Goal: Task Accomplishment & Management: Manage account settings

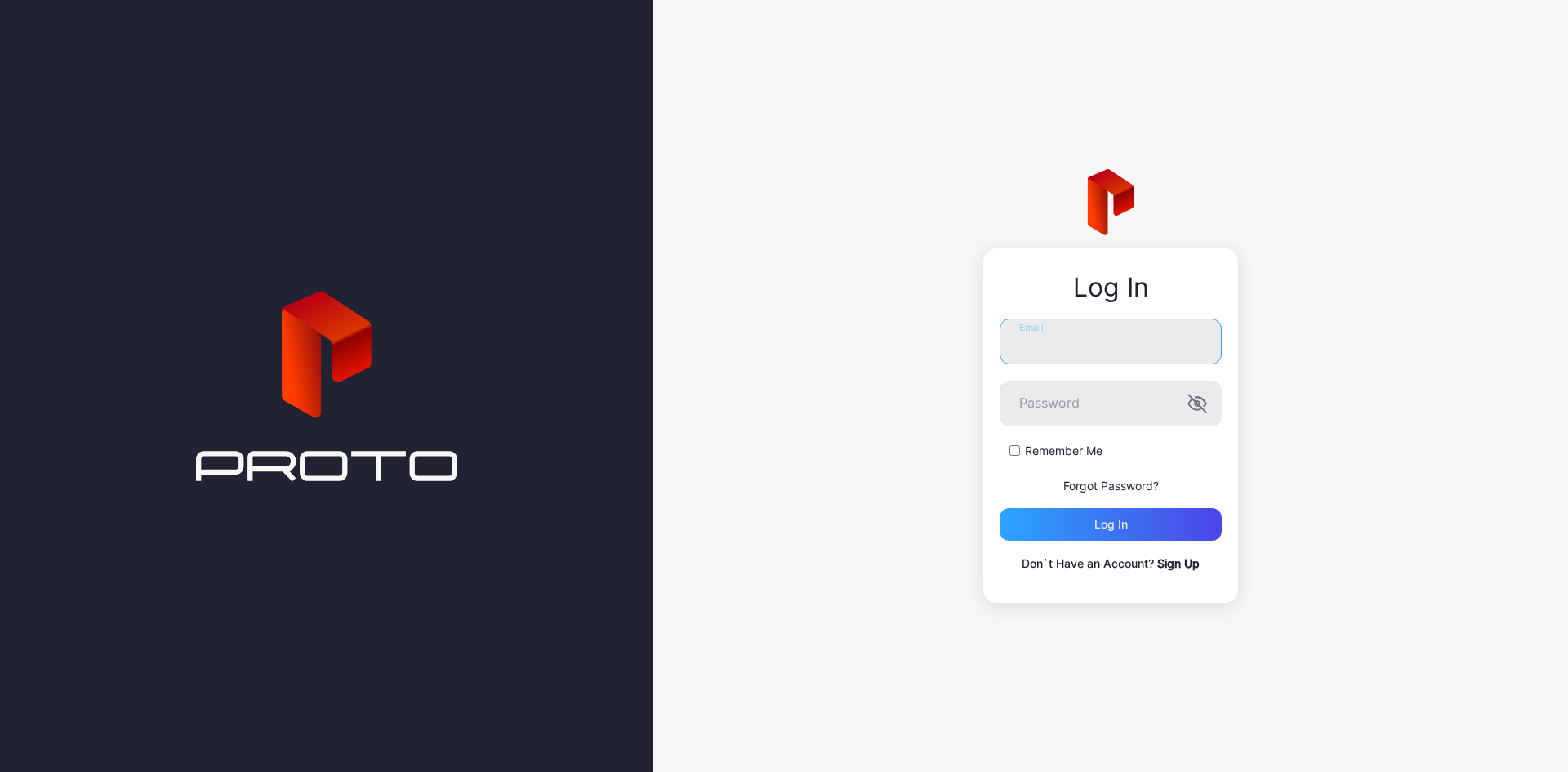
type input "**********"
click at [768, 125] on div "**********" at bounding box center [1110, 386] width 915 height 772
click at [1148, 523] on div "Log in" at bounding box center [1110, 524] width 222 height 33
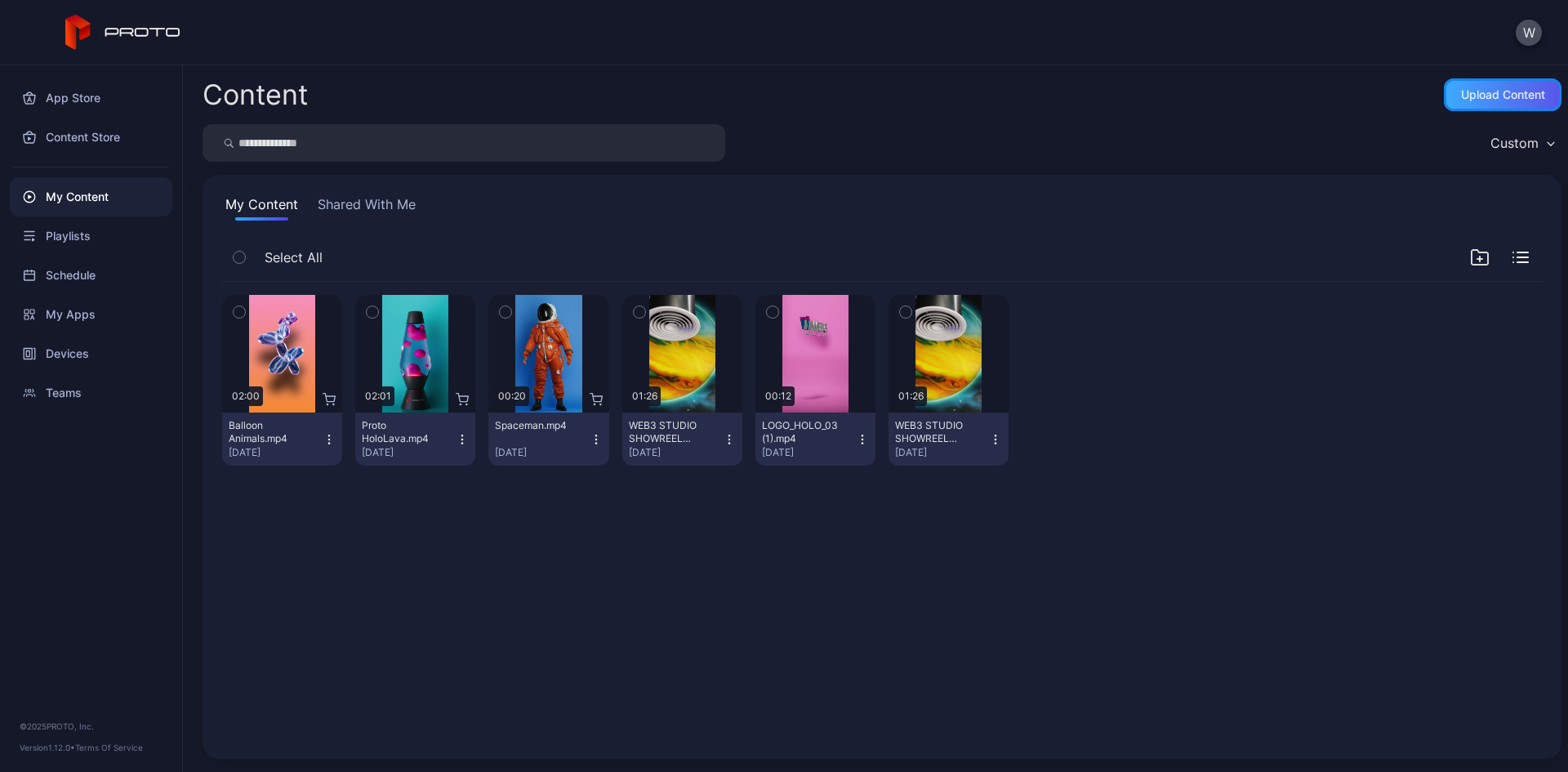
click at [1474, 102] on div "Upload Content" at bounding box center [1502, 95] width 118 height 33
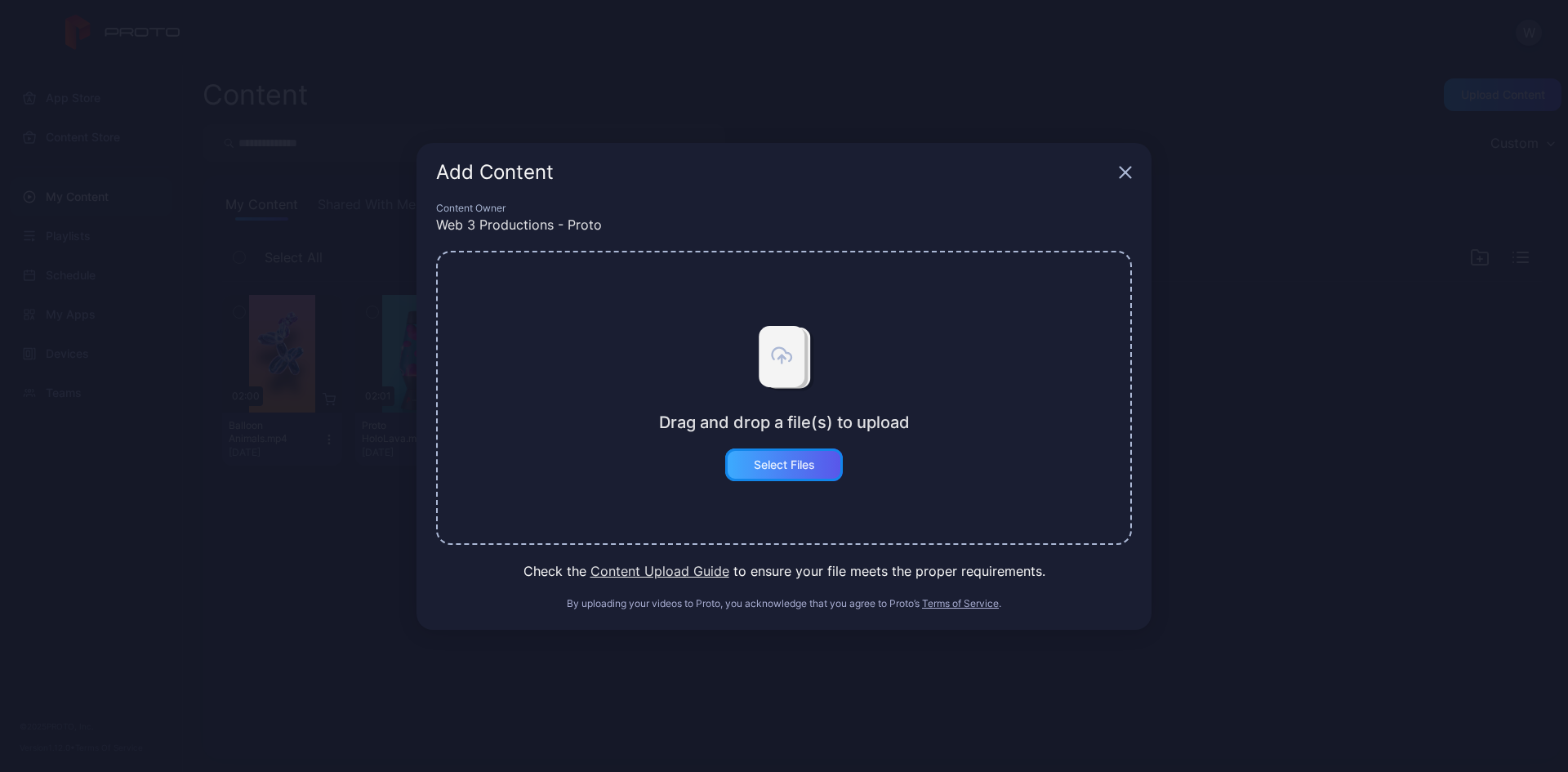
click at [815, 463] on div "Select Files" at bounding box center [784, 464] width 61 height 13
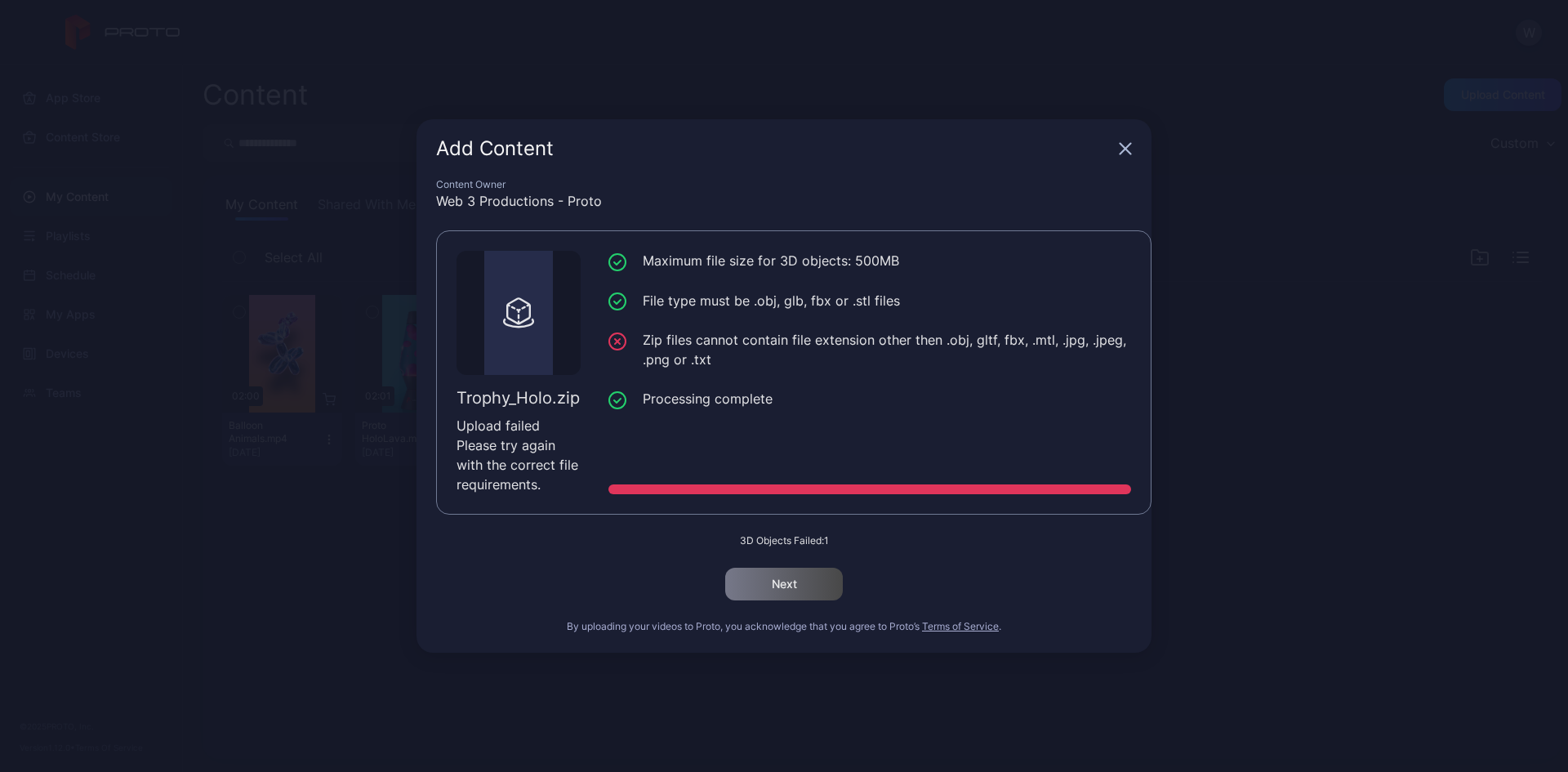
click at [1128, 142] on div "Add Content" at bounding box center [784, 149] width 735 height 59
click at [1123, 149] on icon "button" at bounding box center [1125, 148] width 13 height 13
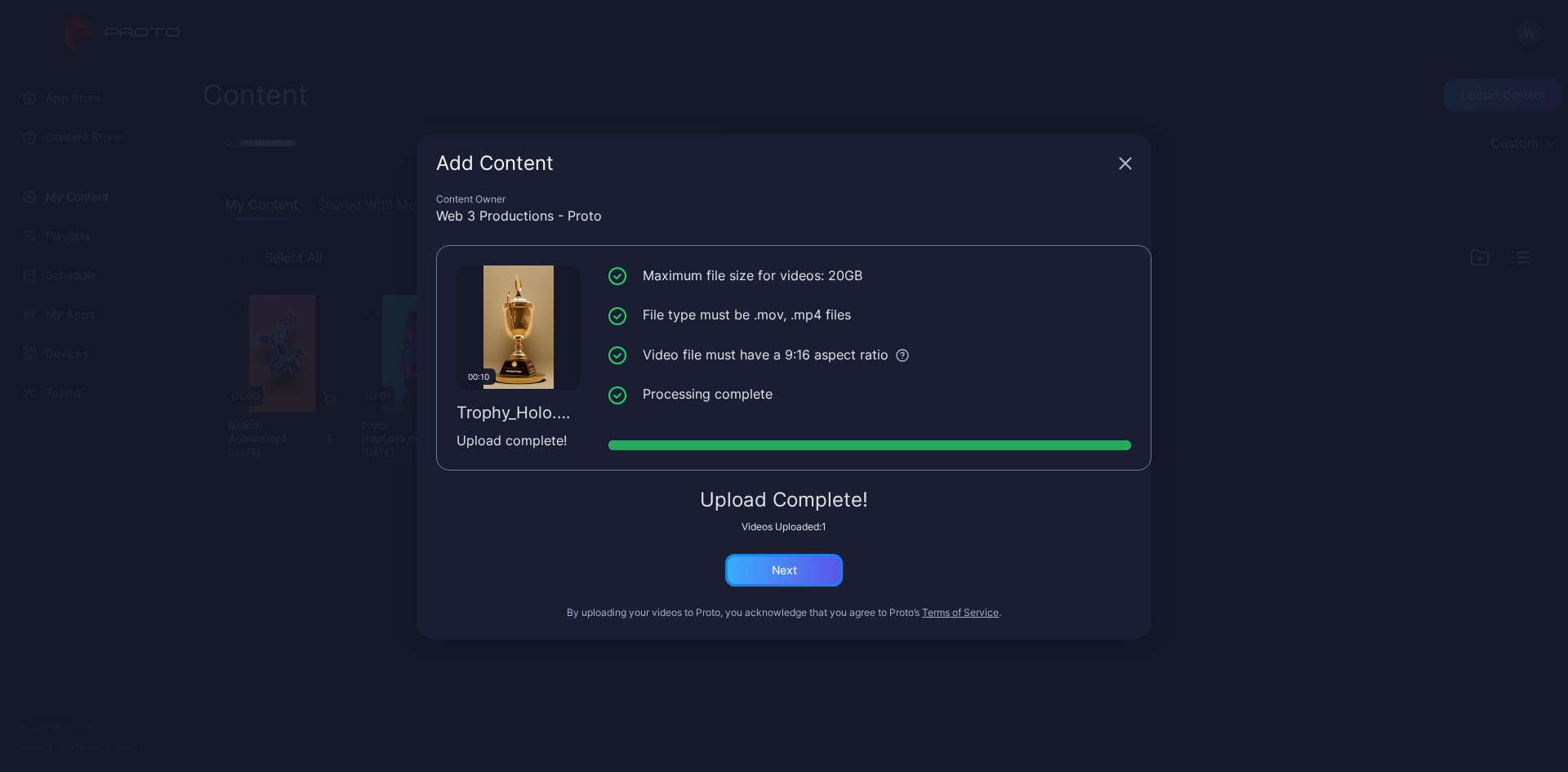
click at [790, 576] on div "Next" at bounding box center [784, 570] width 25 height 13
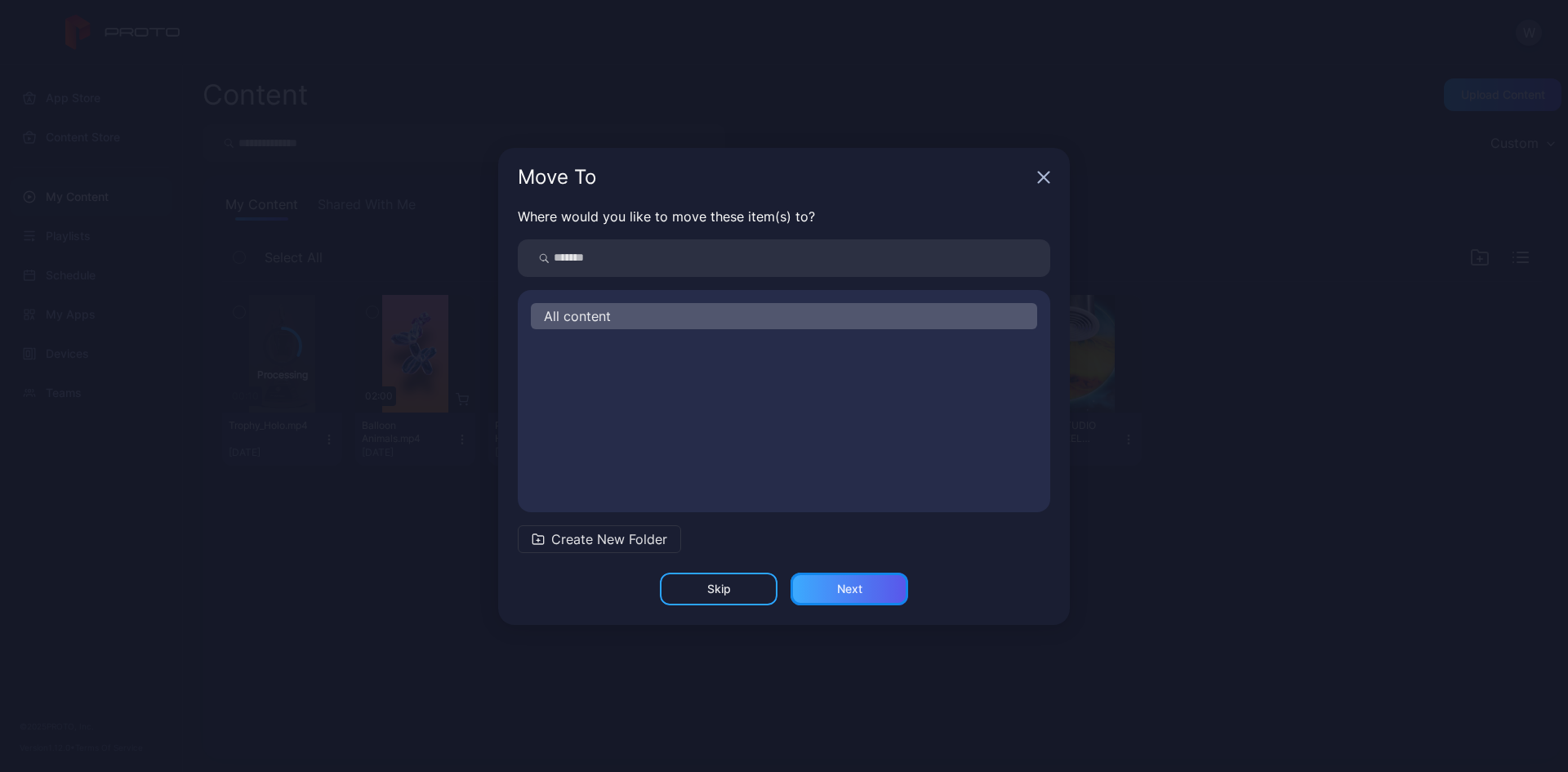
click at [844, 594] on div "Next" at bounding box center [849, 588] width 25 height 13
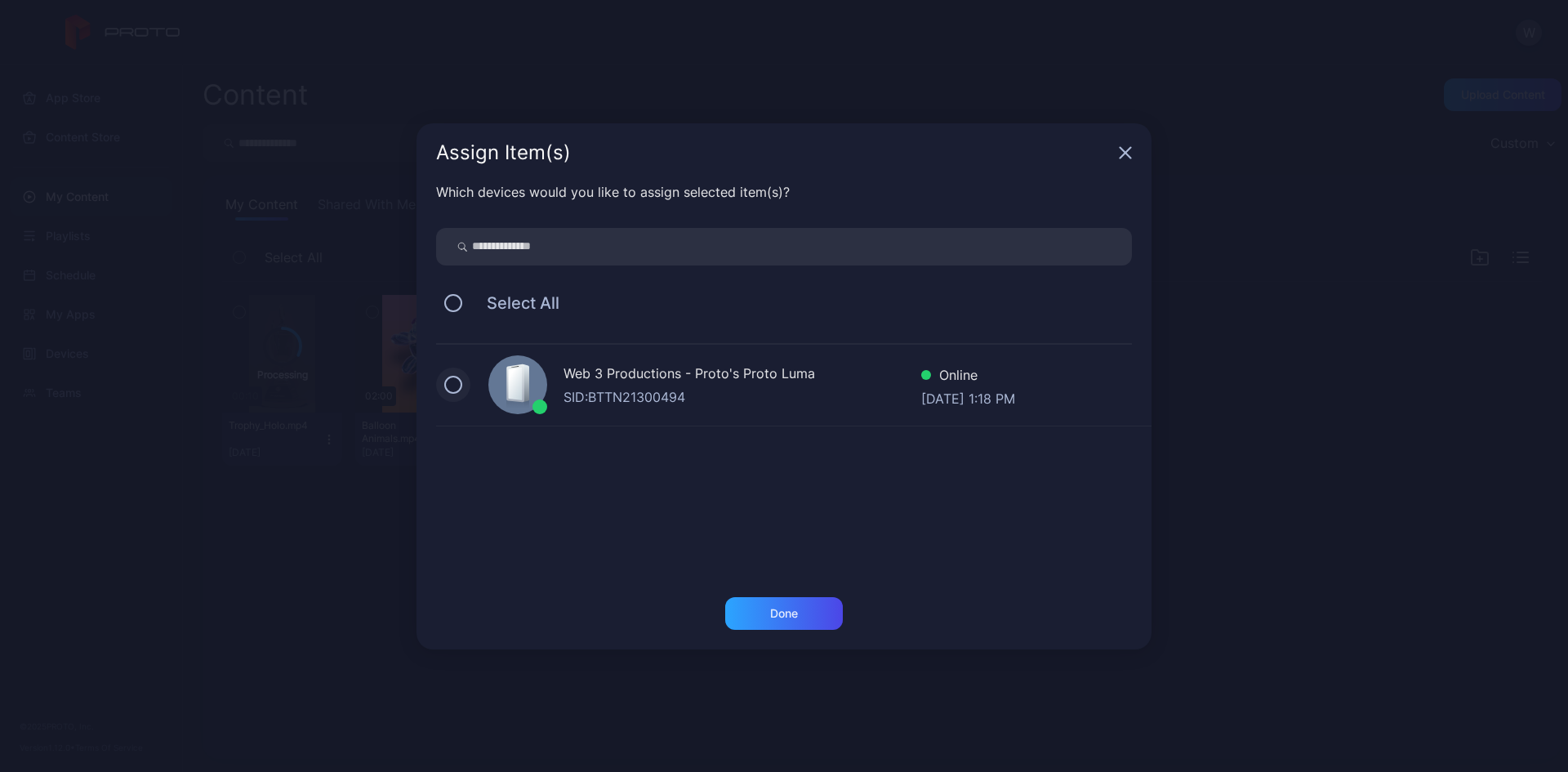
click at [455, 386] on button at bounding box center [453, 385] width 18 height 18
click at [767, 606] on div "Done" at bounding box center [784, 612] width 118 height 33
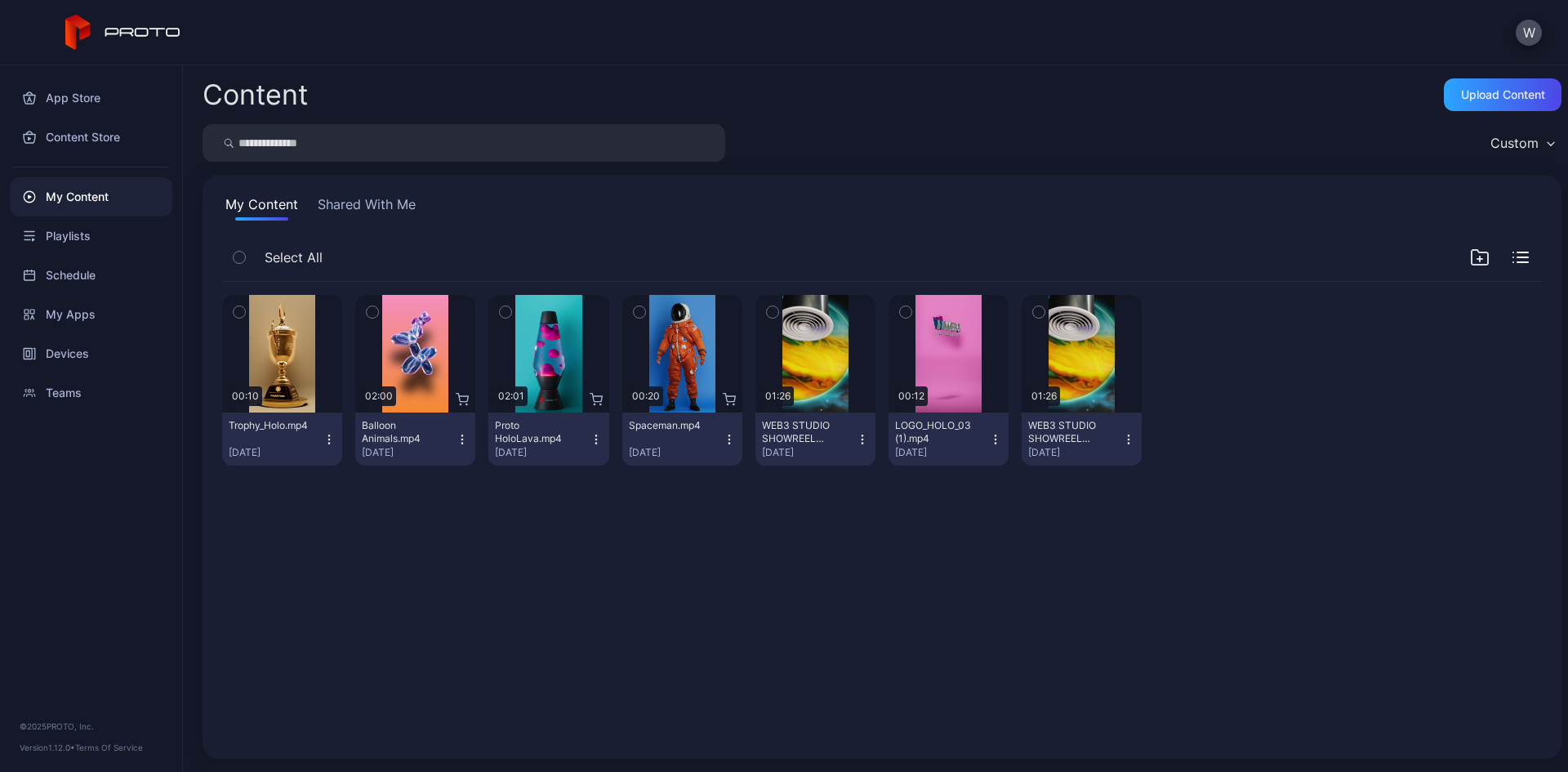
drag, startPoint x: 1095, startPoint y: 161, endPoint x: 1182, endPoint y: 147, distance: 88.1
click at [1095, 161] on div "Custom" at bounding box center [882, 143] width 1359 height 38
drag, startPoint x: 1533, startPoint y: 0, endPoint x: 1168, endPoint y: 134, distance: 388.8
click at [1166, 134] on div "Custom" at bounding box center [882, 143] width 1359 height 38
click at [1145, 256] on div "Select All" at bounding box center [882, 261] width 1320 height 42
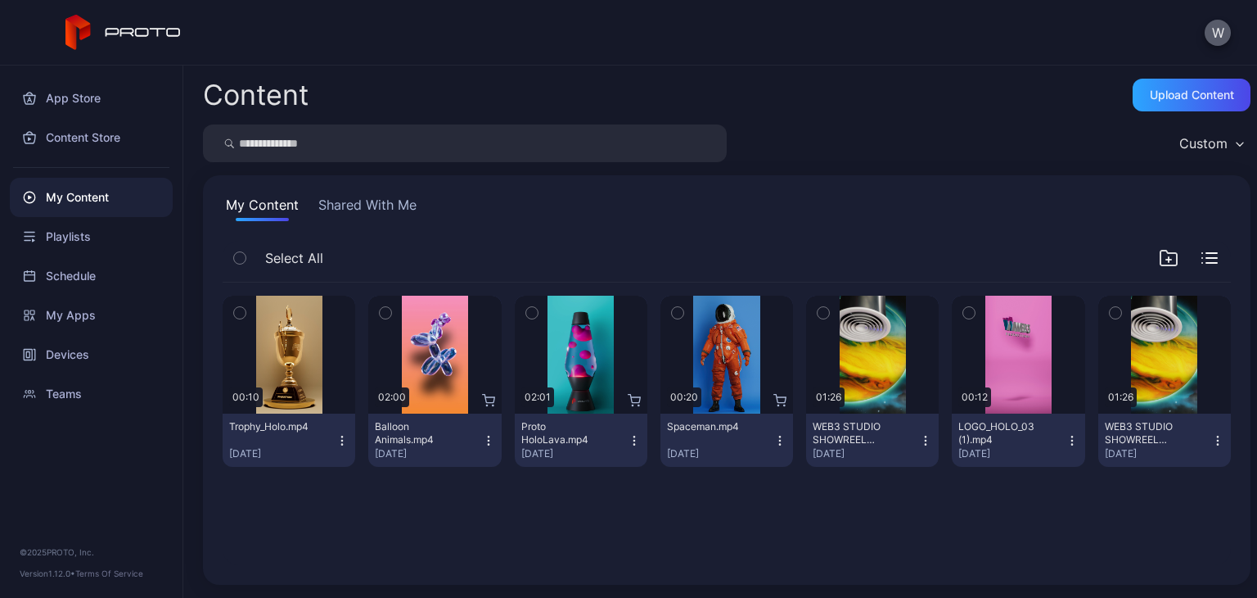
click at [1221, 35] on button "W" at bounding box center [1218, 33] width 26 height 26
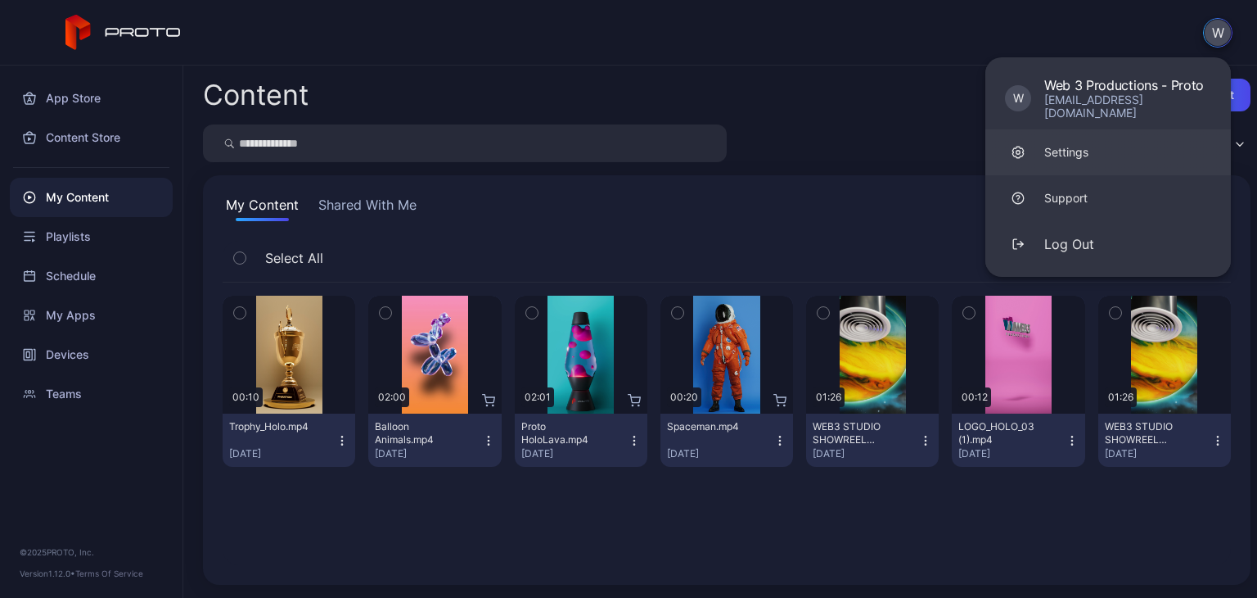
click at [1072, 144] on div "Settings" at bounding box center [1067, 152] width 44 height 16
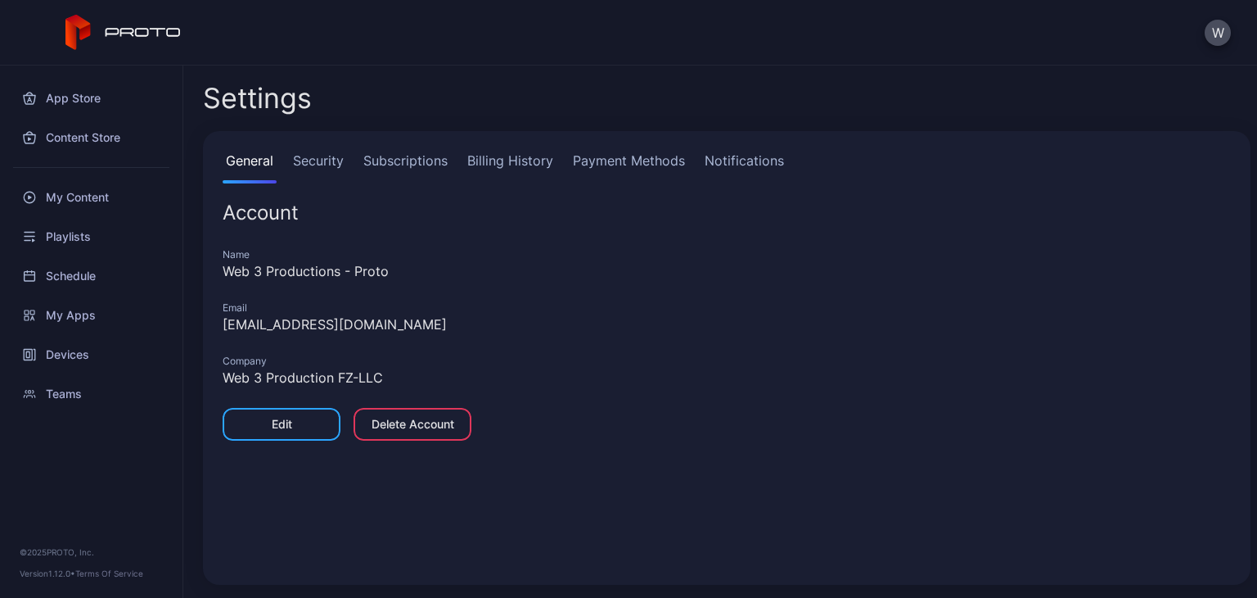
click at [421, 159] on link "Subscriptions" at bounding box center [405, 167] width 91 height 33
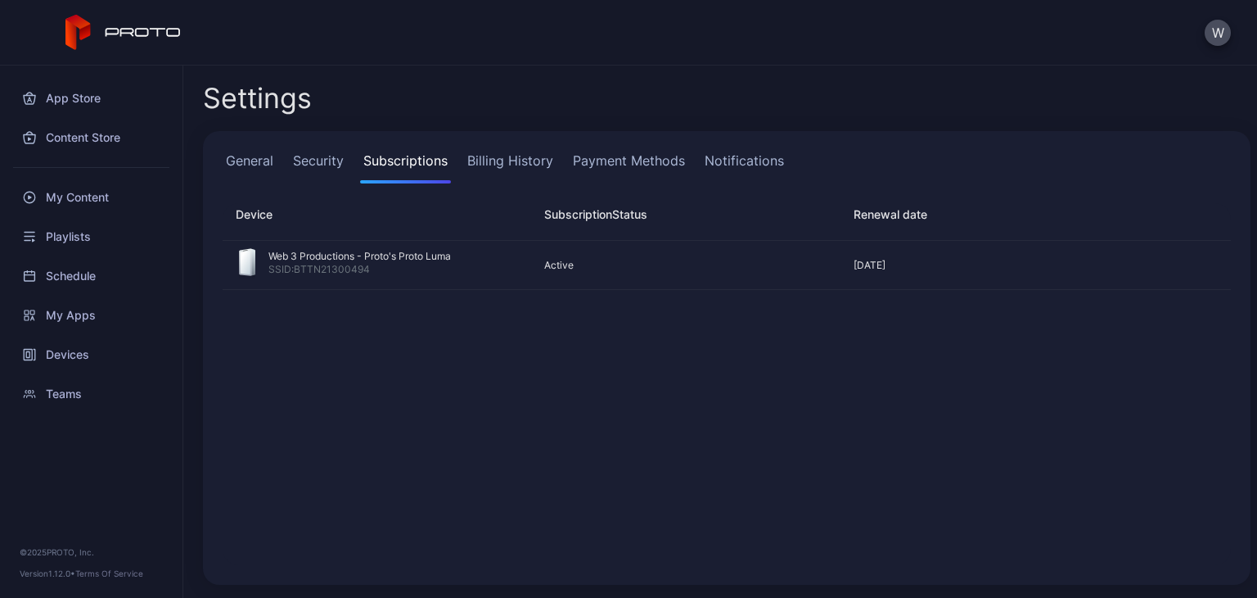
click at [317, 138] on div "General Security Subscriptions Billing History Payment Methods Notifications De…" at bounding box center [727, 358] width 1048 height 454
click at [318, 168] on link "Security" at bounding box center [318, 167] width 57 height 33
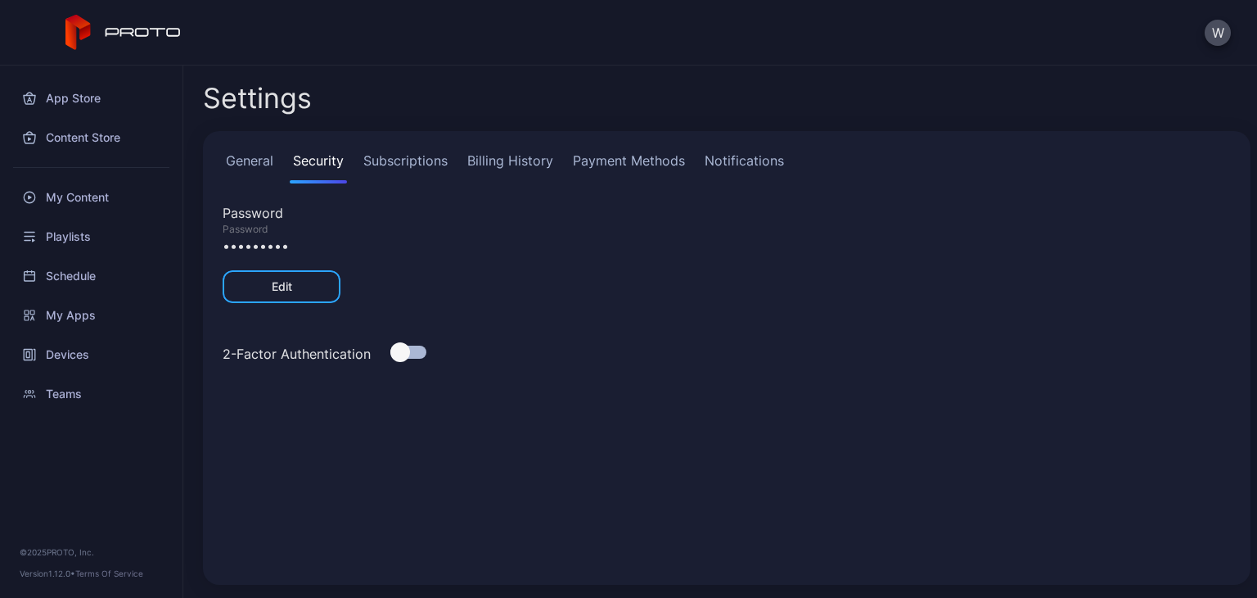
click at [398, 158] on link "Subscriptions" at bounding box center [405, 167] width 91 height 33
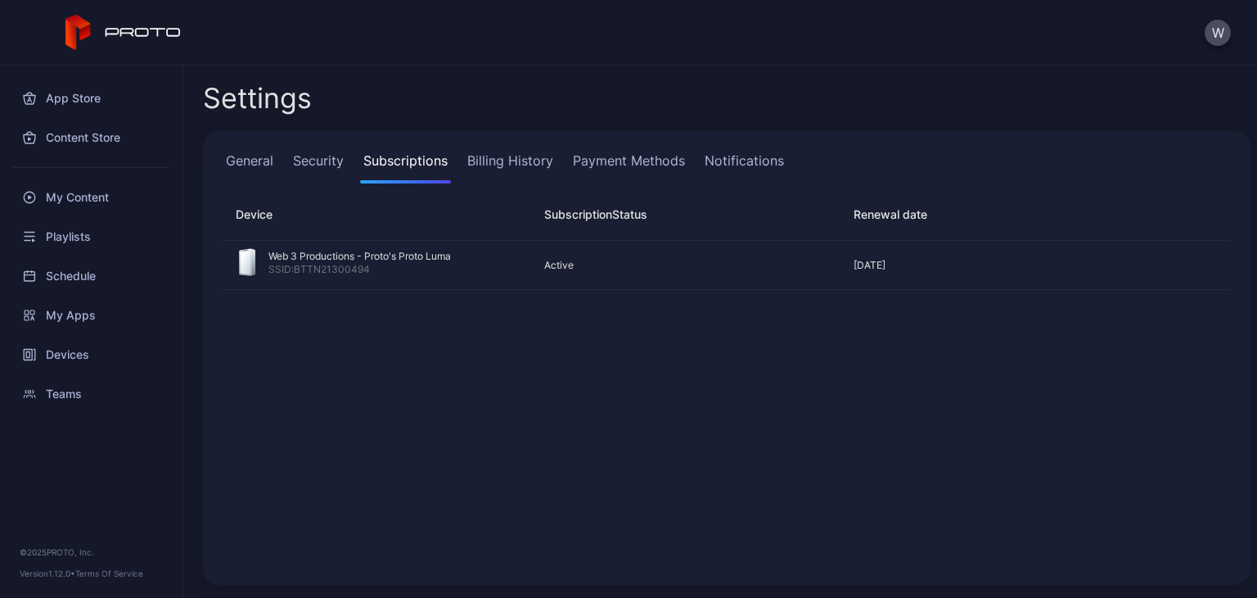
click at [501, 159] on link "Billing History" at bounding box center [510, 167] width 93 height 33
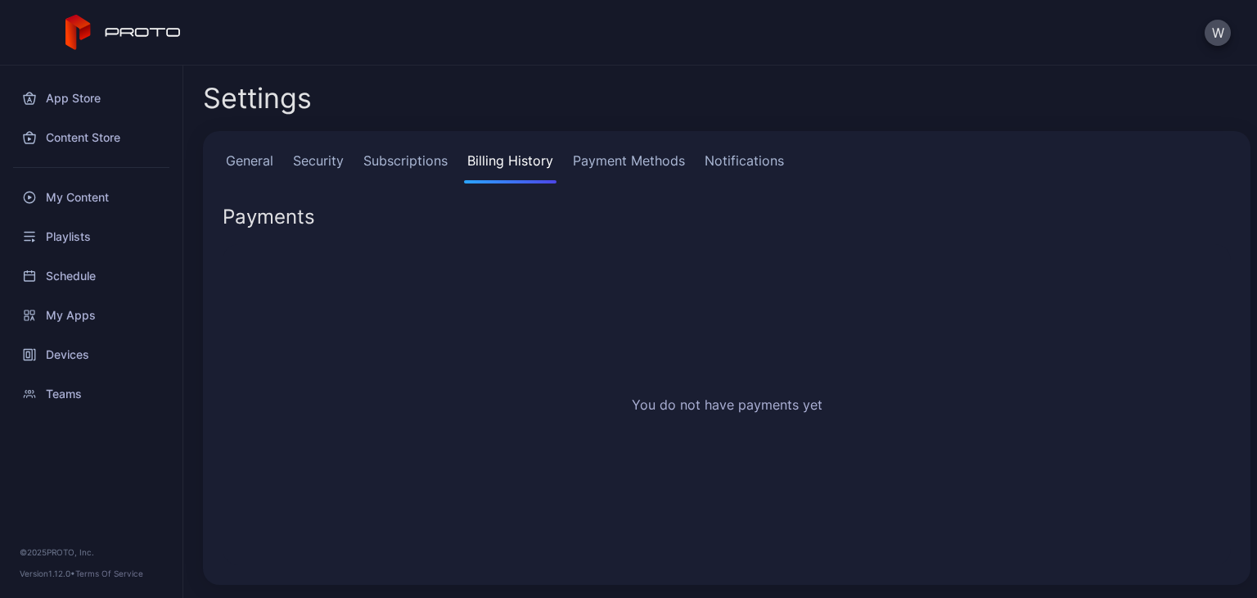
click at [605, 159] on link "Payment Methods" at bounding box center [629, 167] width 119 height 33
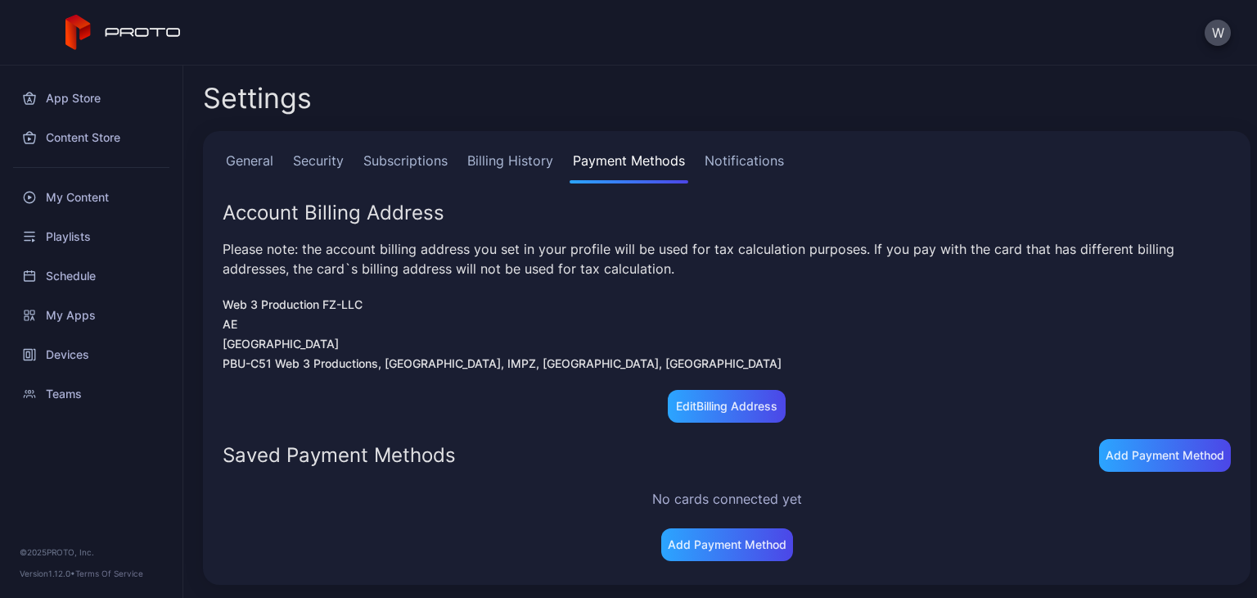
click at [713, 165] on link "Notifications" at bounding box center [745, 167] width 86 height 33
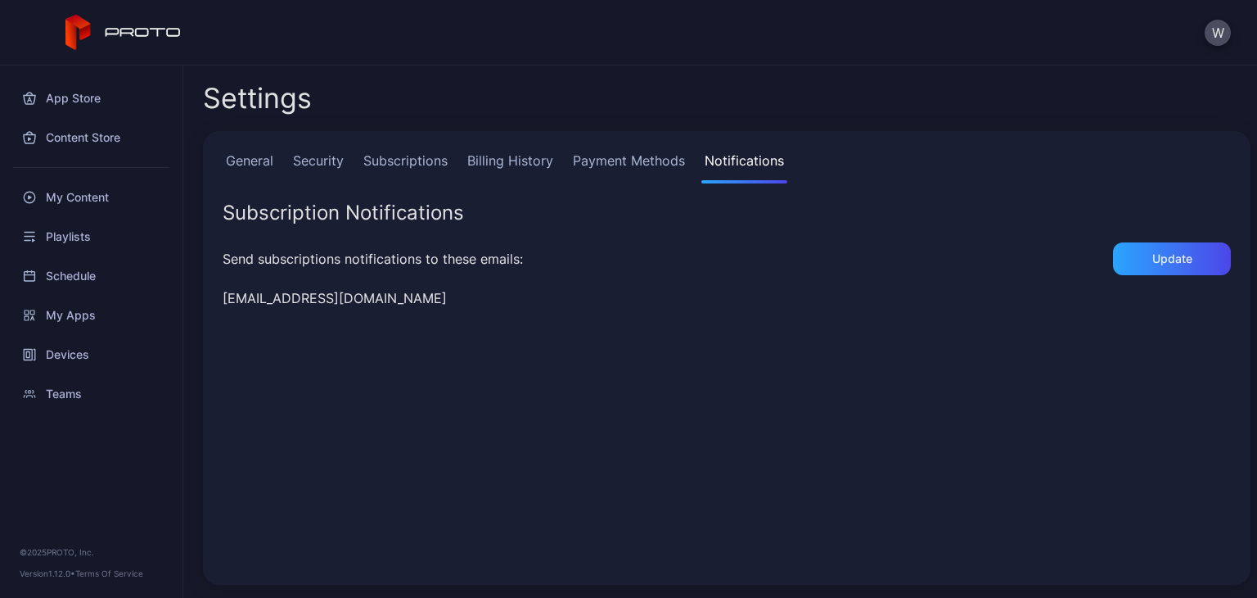
click at [274, 169] on link "General" at bounding box center [250, 167] width 54 height 33
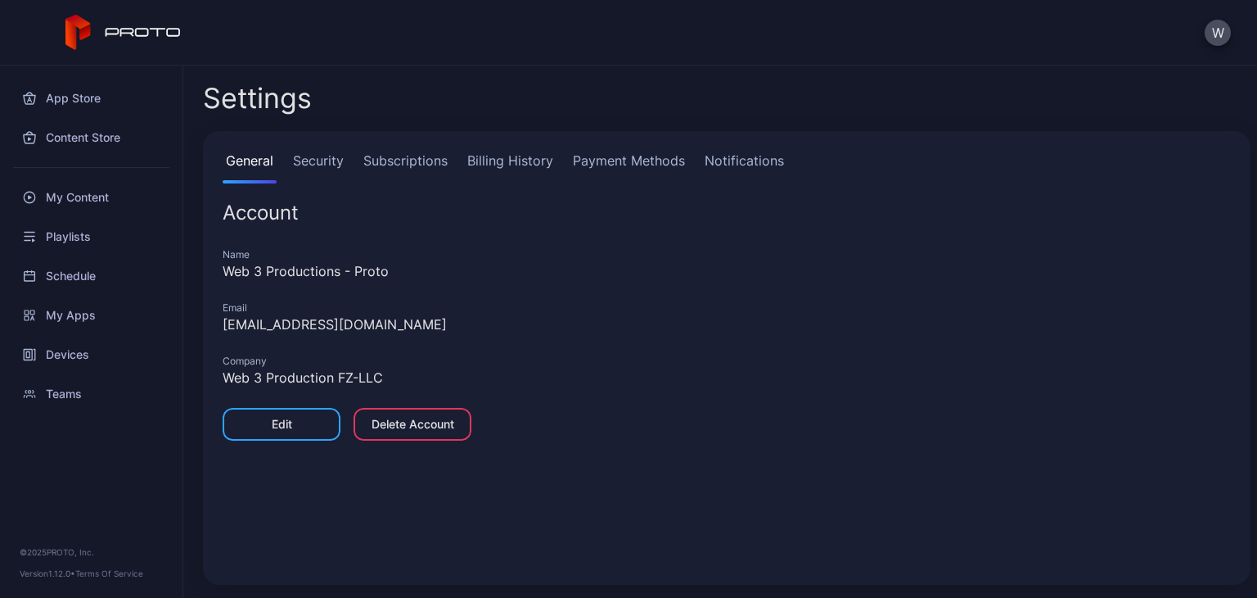
click at [302, 168] on link "Security" at bounding box center [318, 167] width 57 height 33
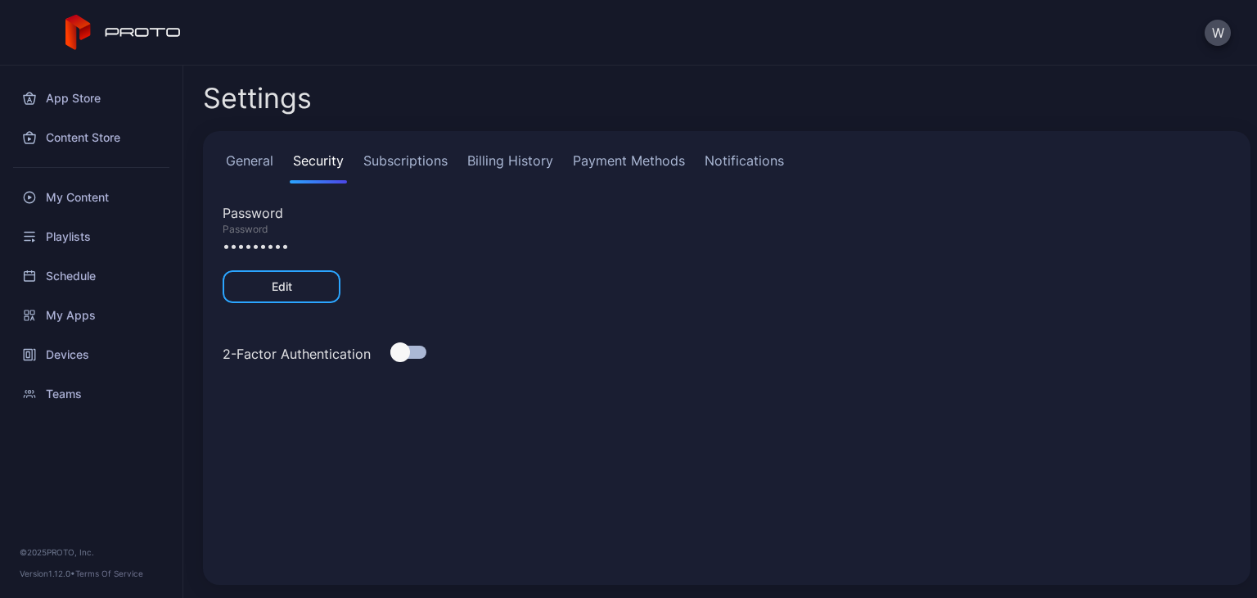
click at [419, 165] on link "Subscriptions" at bounding box center [405, 167] width 91 height 33
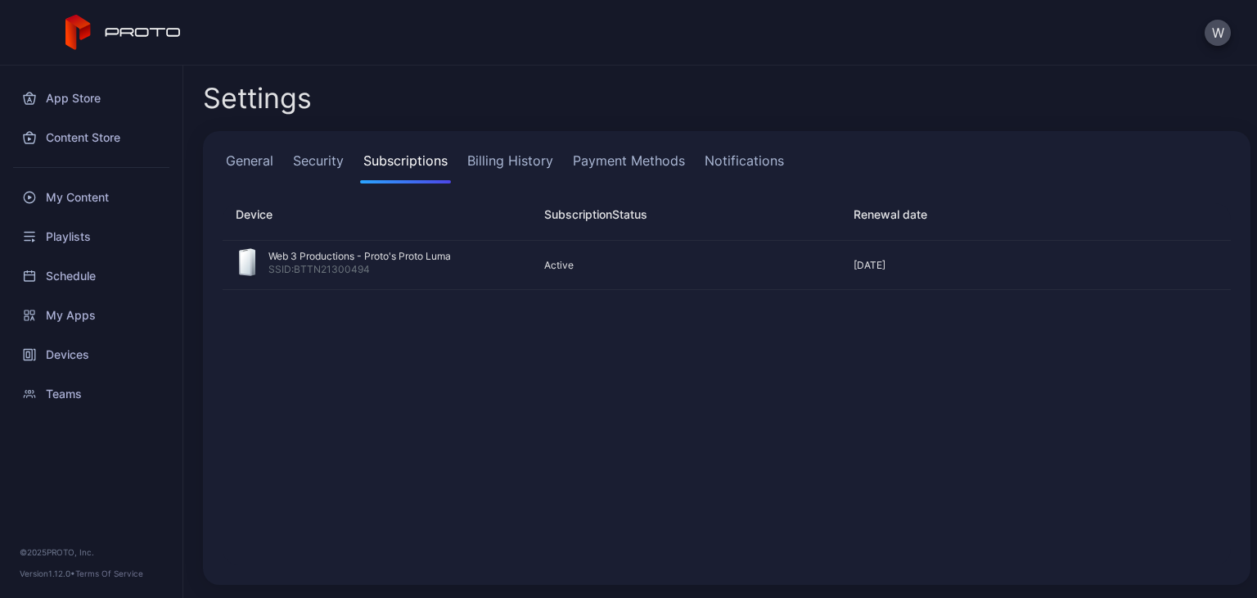
click at [527, 162] on link "Billing History" at bounding box center [510, 167] width 93 height 33
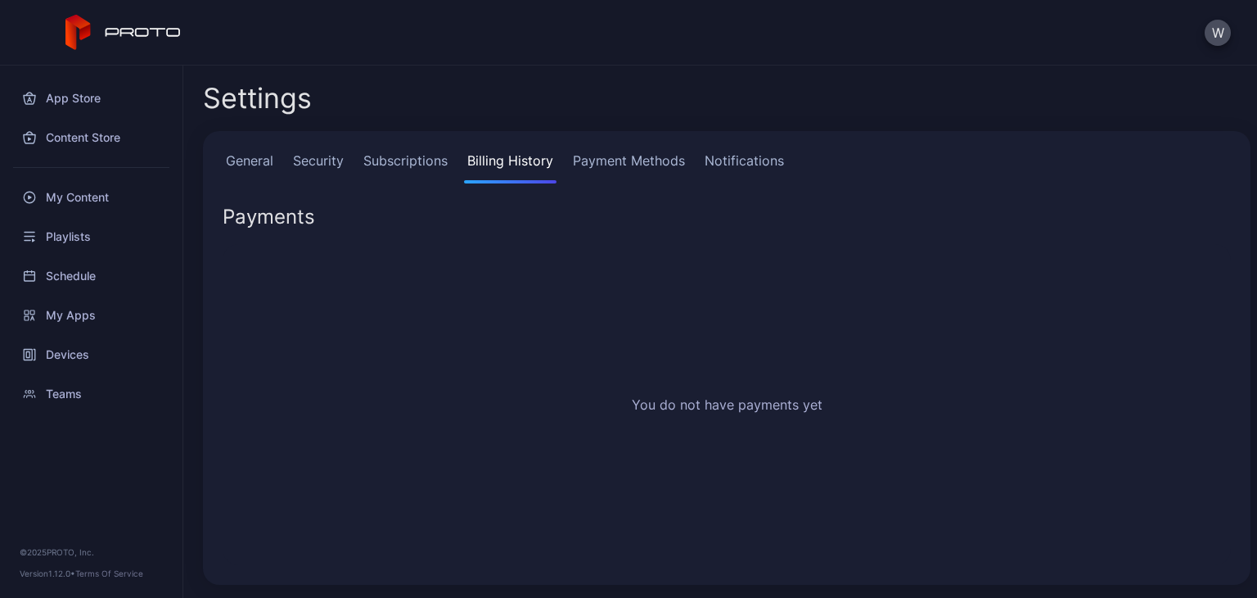
click at [619, 159] on link "Payment Methods" at bounding box center [629, 167] width 119 height 33
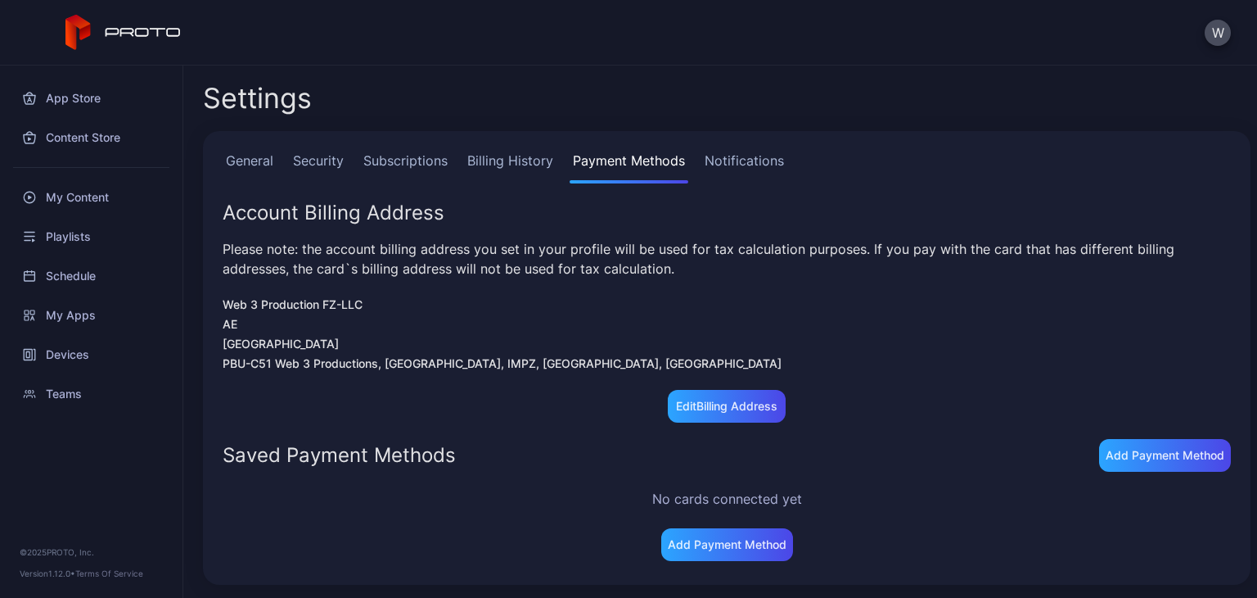
click at [783, 160] on link "Notifications" at bounding box center [745, 167] width 86 height 33
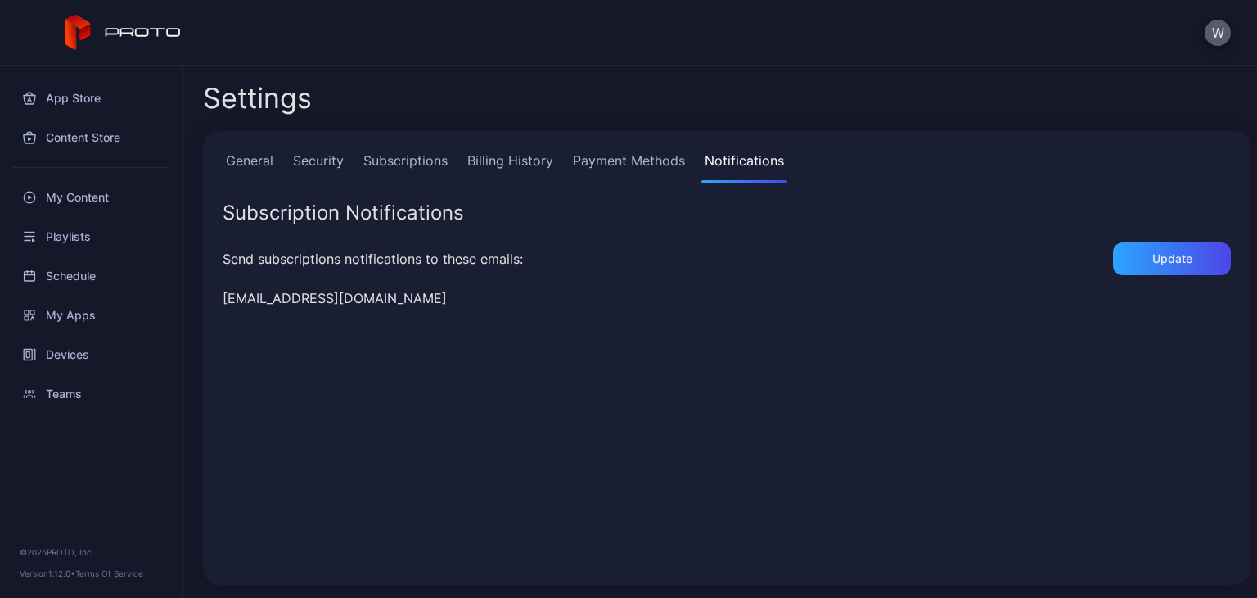
click at [1207, 33] on button "W" at bounding box center [1218, 33] width 26 height 26
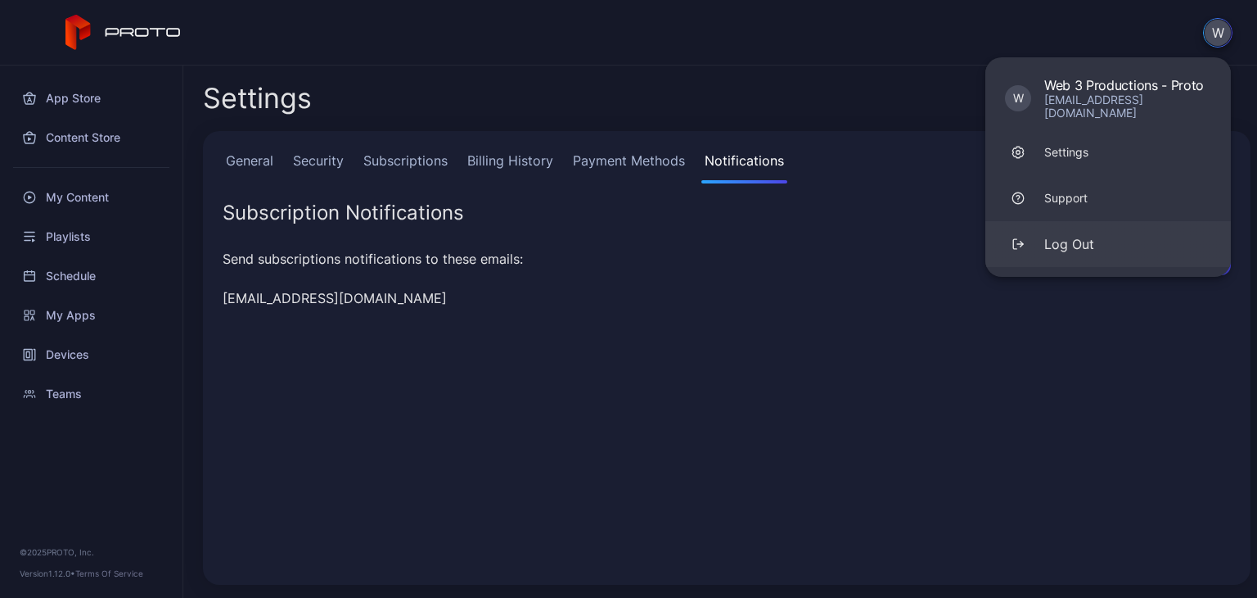
click at [1072, 221] on button "Log Out" at bounding box center [1109, 244] width 246 height 46
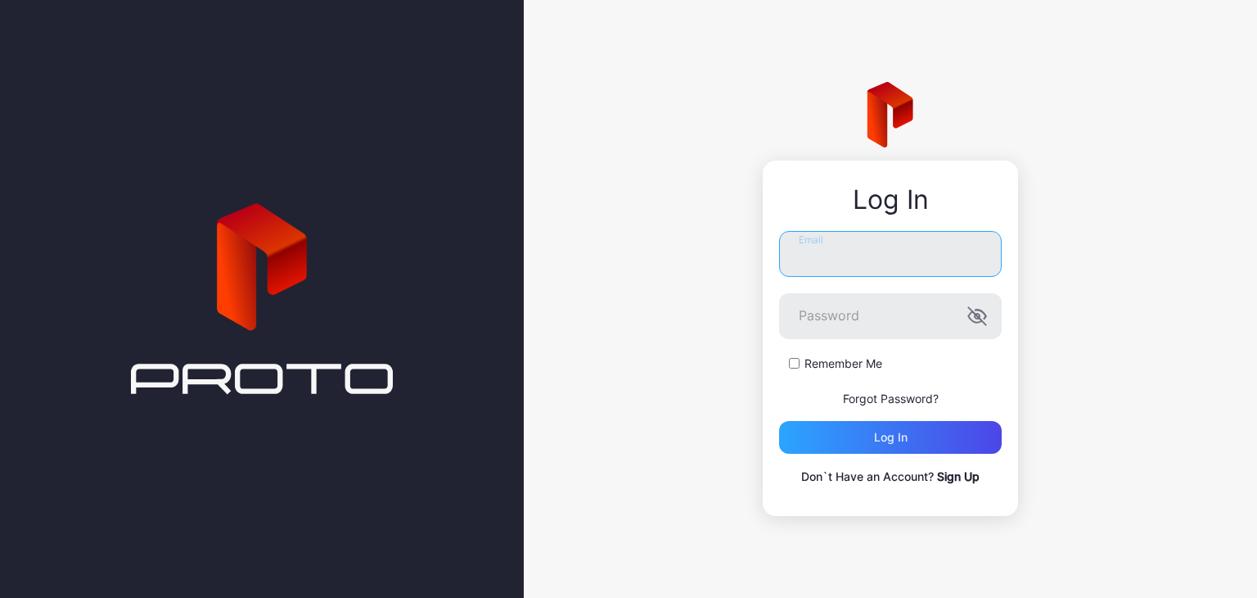
type input "**********"
click at [1101, 365] on div "**********" at bounding box center [891, 299] width 734 height 598
